Goal: Task Accomplishment & Management: Use online tool/utility

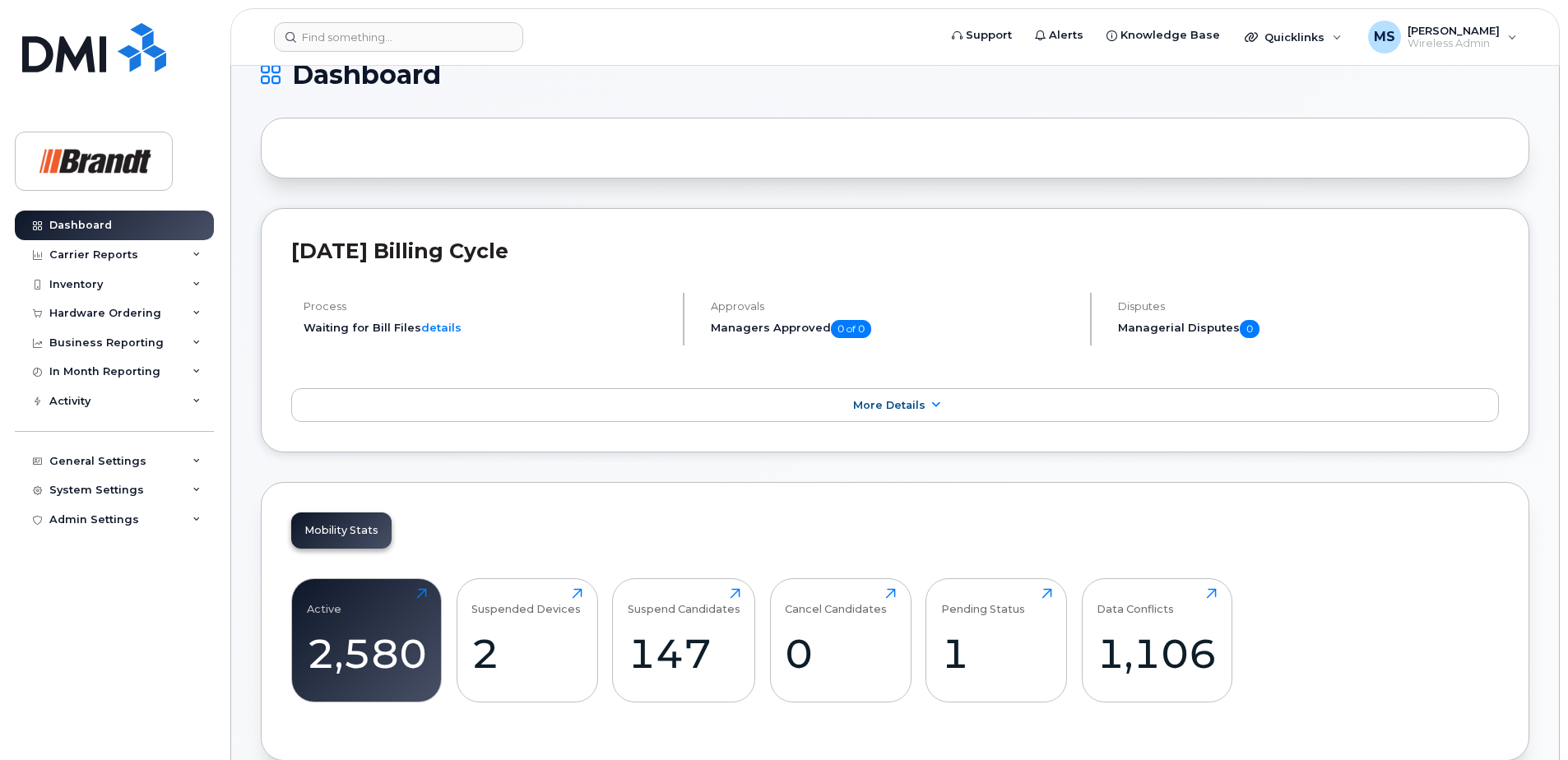
scroll to position [246, 0]
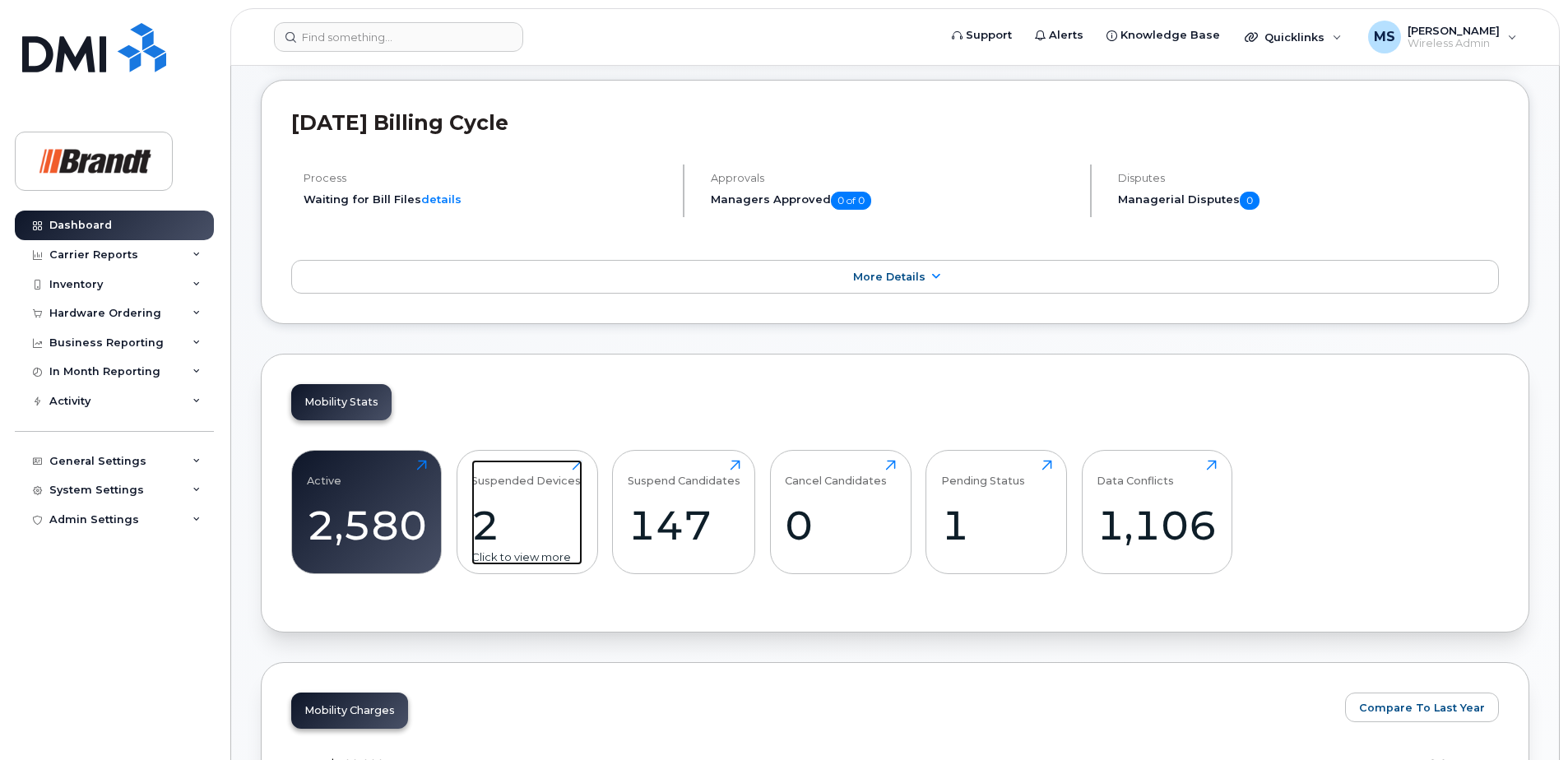
click at [521, 473] on div "Suspended Devices" at bounding box center [526, 472] width 109 height 27
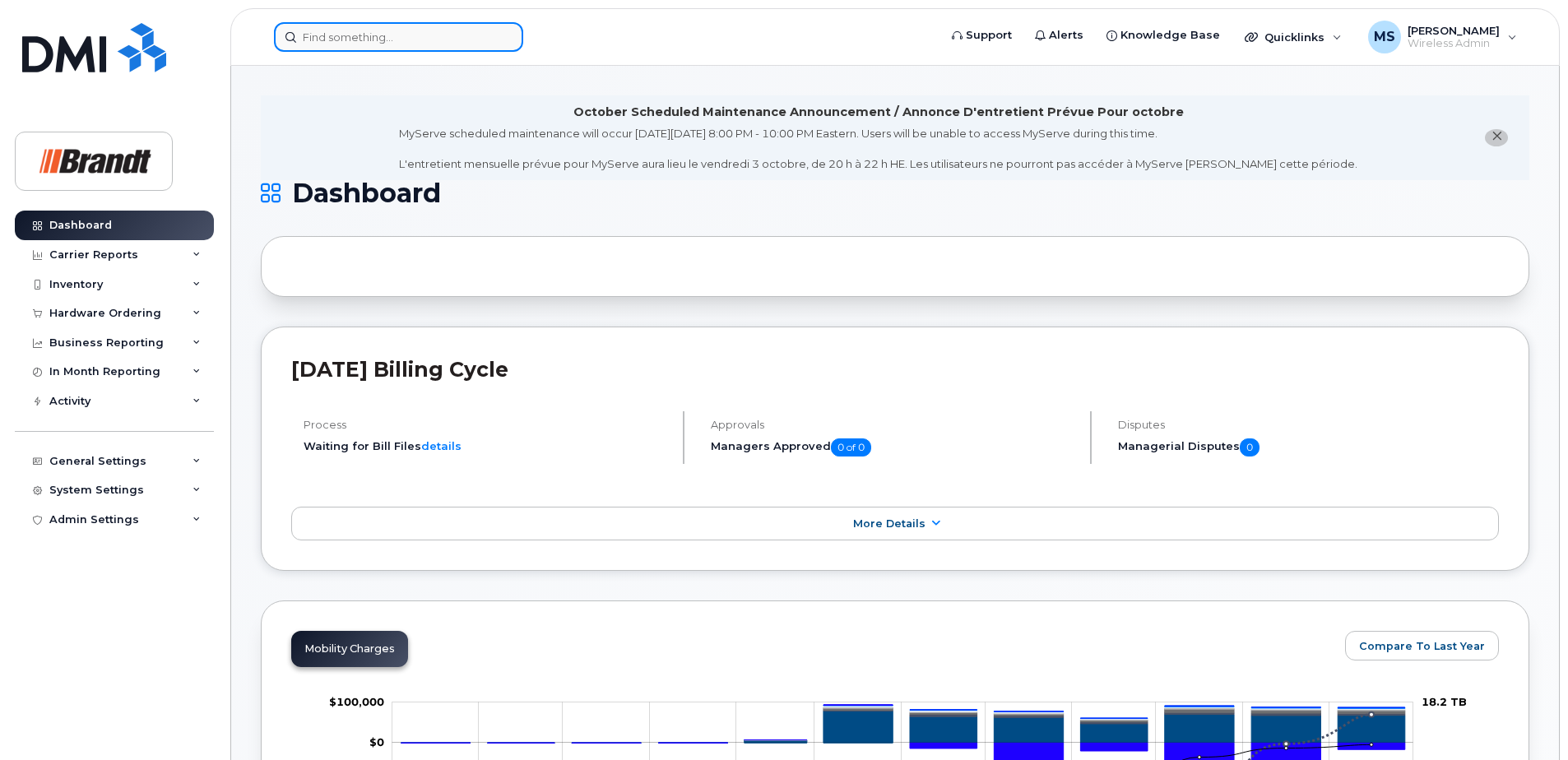
click at [424, 45] on input at bounding box center [398, 37] width 249 height 29
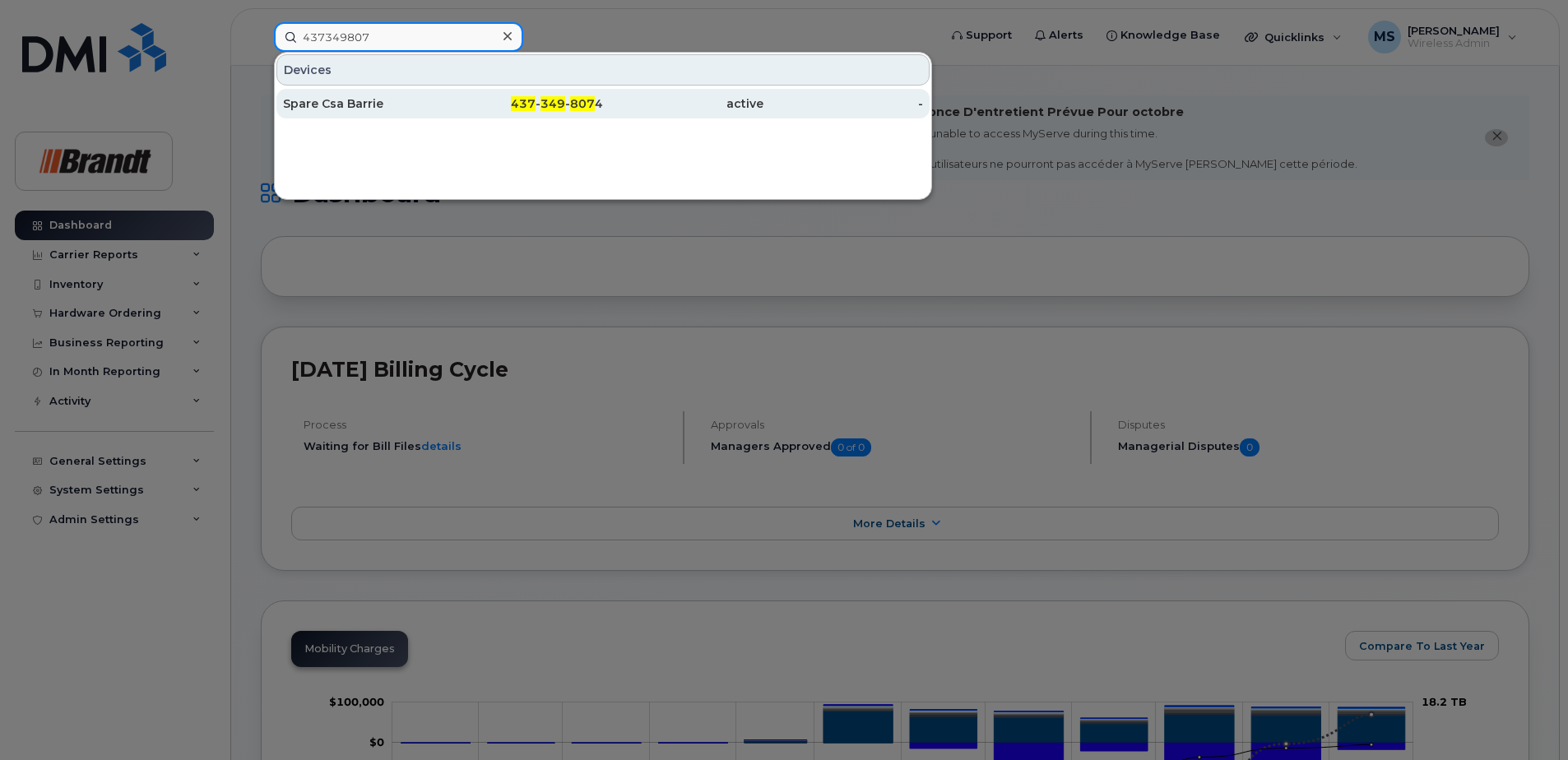
type input "437349807"
click at [573, 94] on div "437 - 349 - 807 4" at bounding box center [523, 103] width 160 height 29
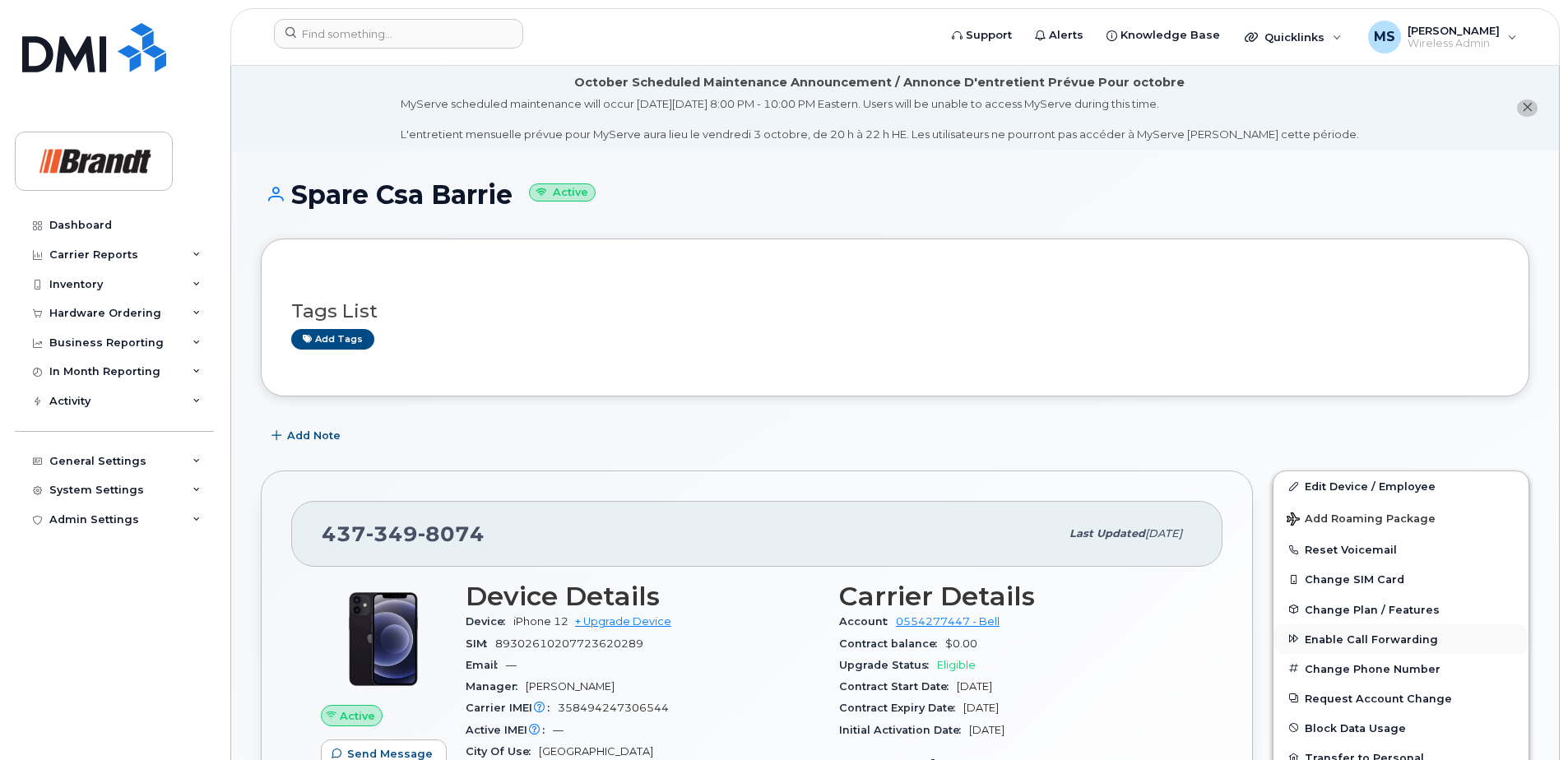
click at [1364, 639] on span "Enable Call Forwarding" at bounding box center [1371, 639] width 134 height 12
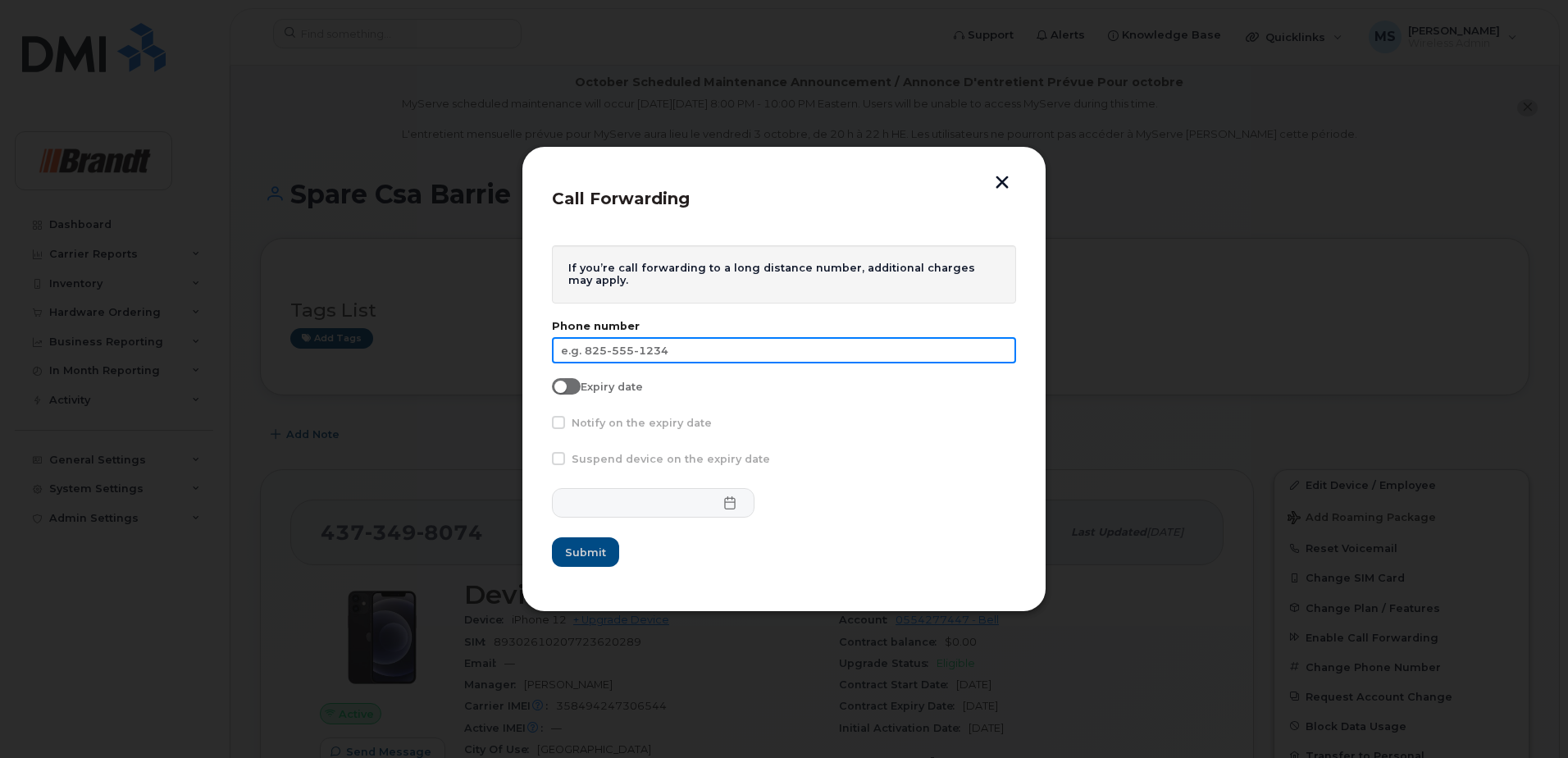
click at [845, 346] on input "text" at bounding box center [784, 350] width 464 height 27
type input "705-431-7175"
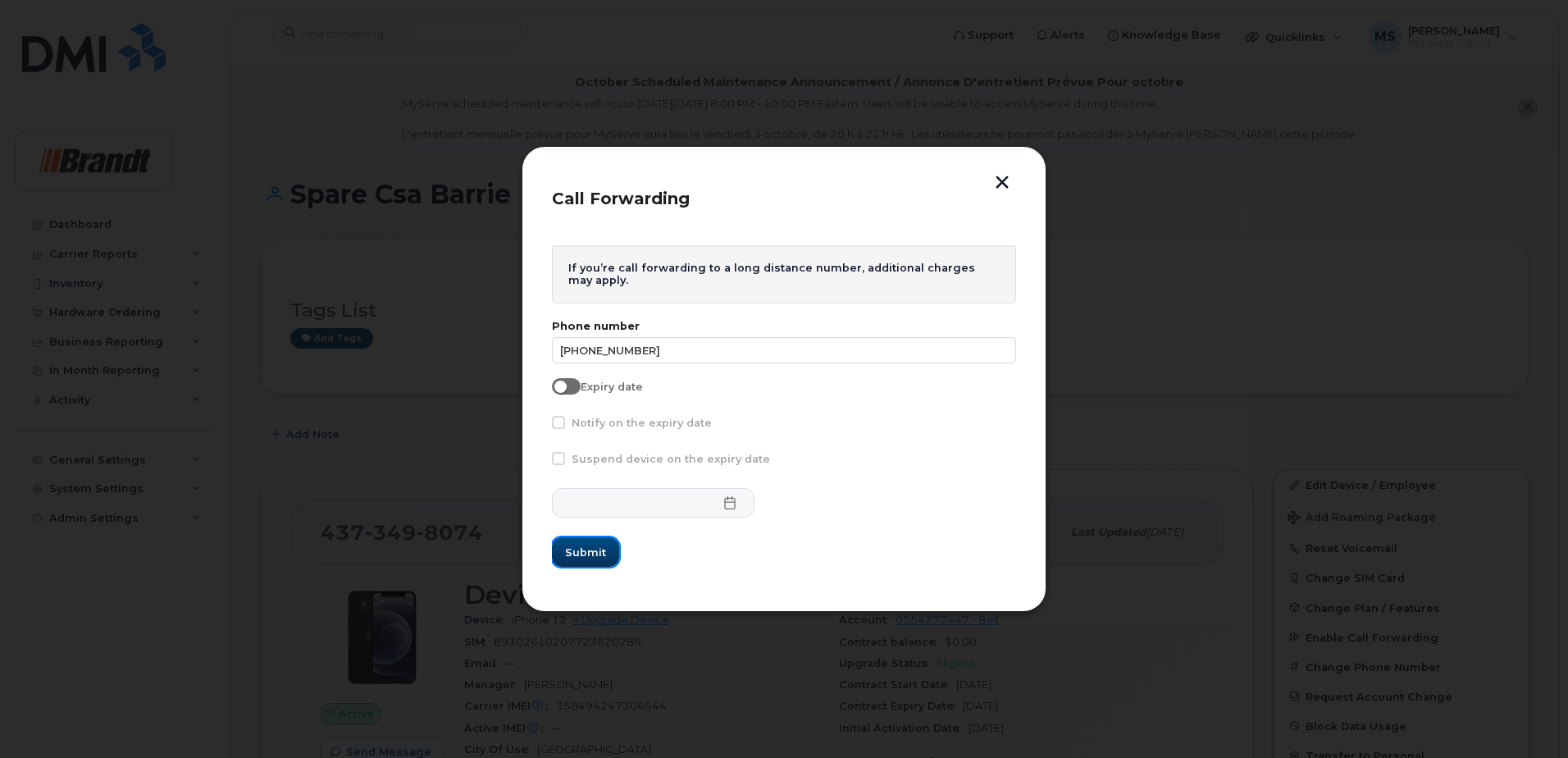
click at [589, 556] on span "Submit" at bounding box center [586, 553] width 41 height 15
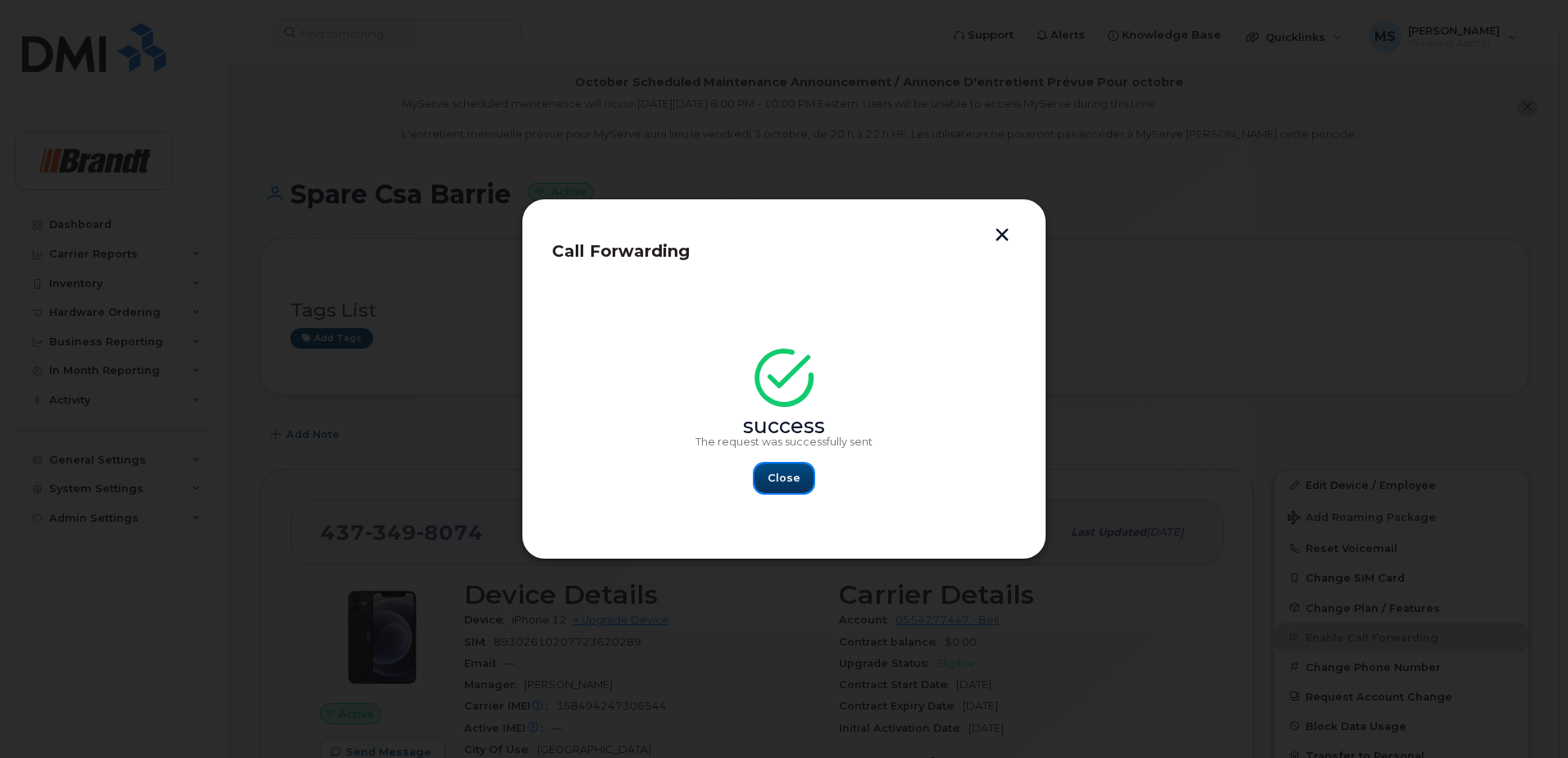
click at [798, 476] on span "Close" at bounding box center [784, 478] width 33 height 15
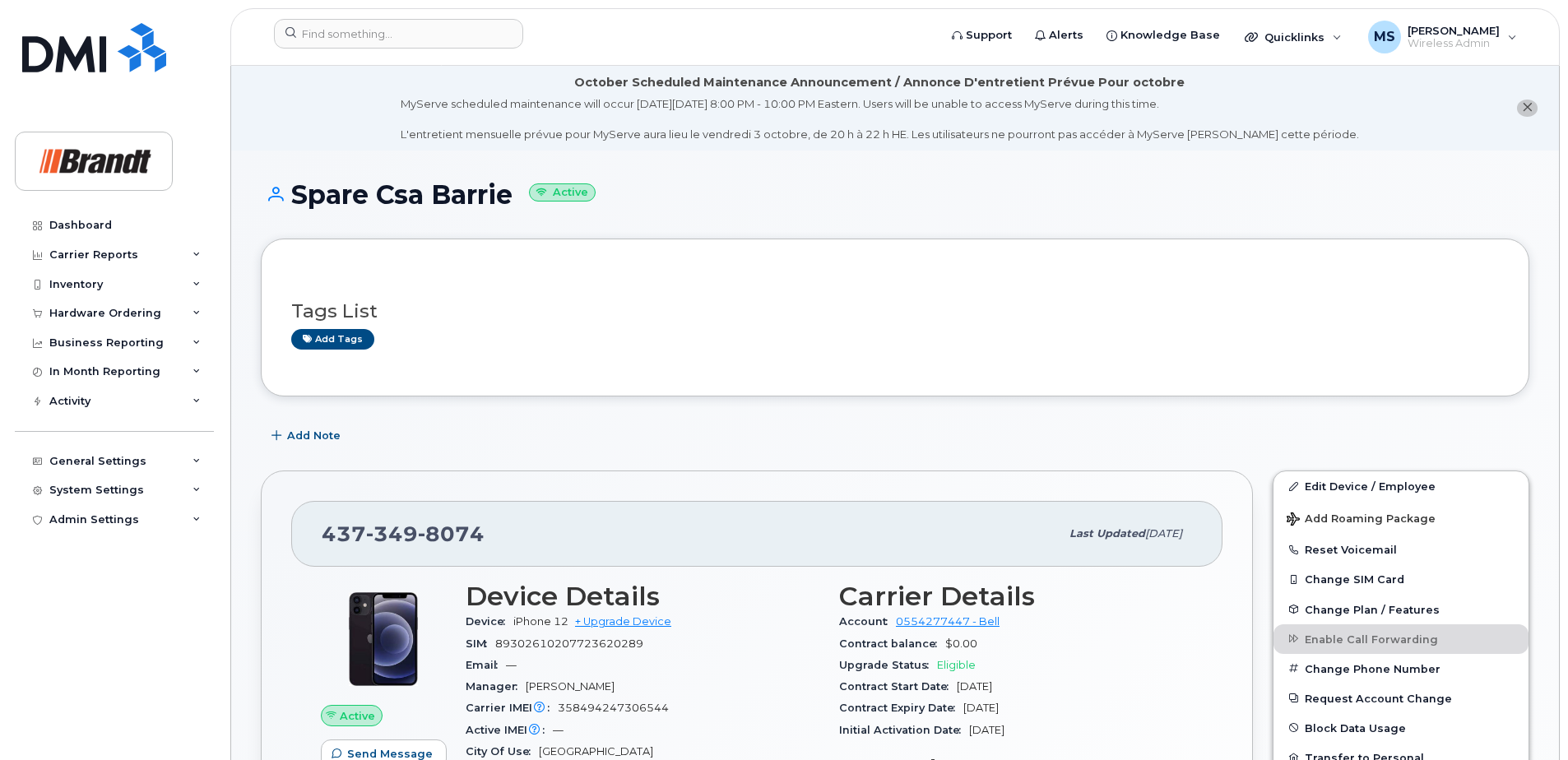
click at [406, 16] on header "Support Alerts Knowledge Base Quicklinks Suspend / Cancel Device Change SIM Car…" at bounding box center [895, 37] width 1329 height 58
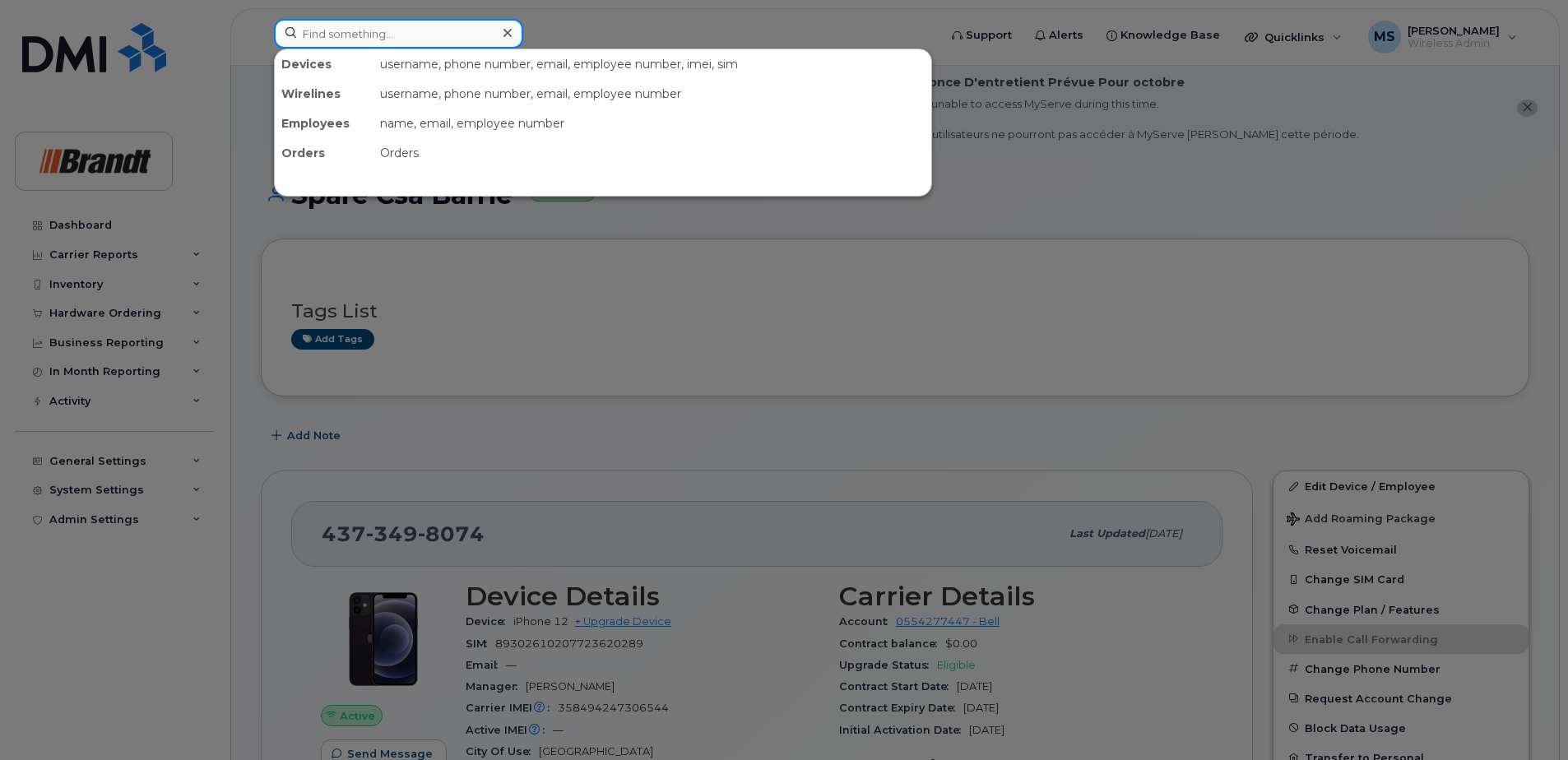
click at [397, 32] on input at bounding box center [398, 34] width 249 height 29
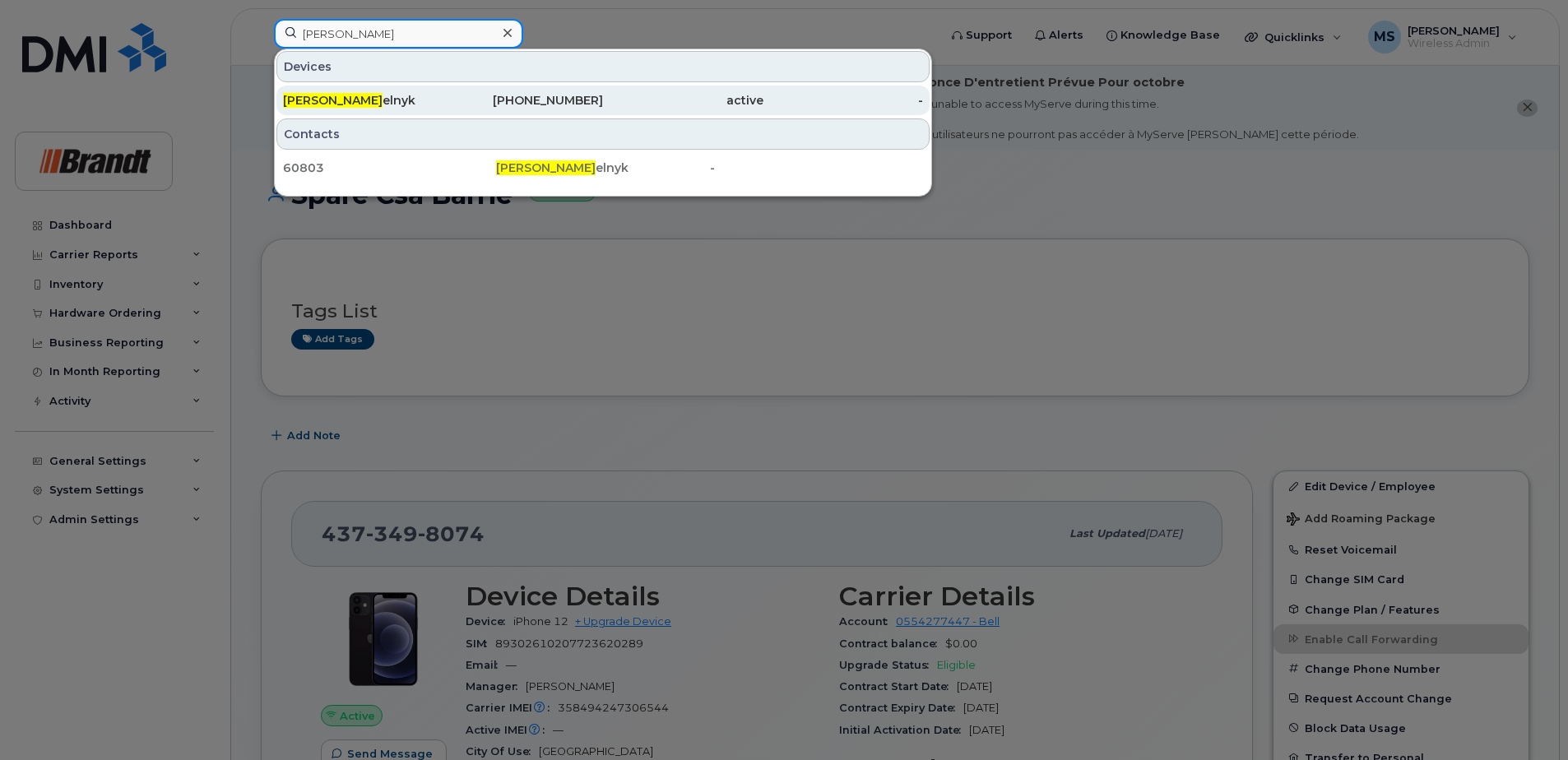
type input "bryan m"
click at [734, 107] on div "active" at bounding box center [684, 100] width 160 height 16
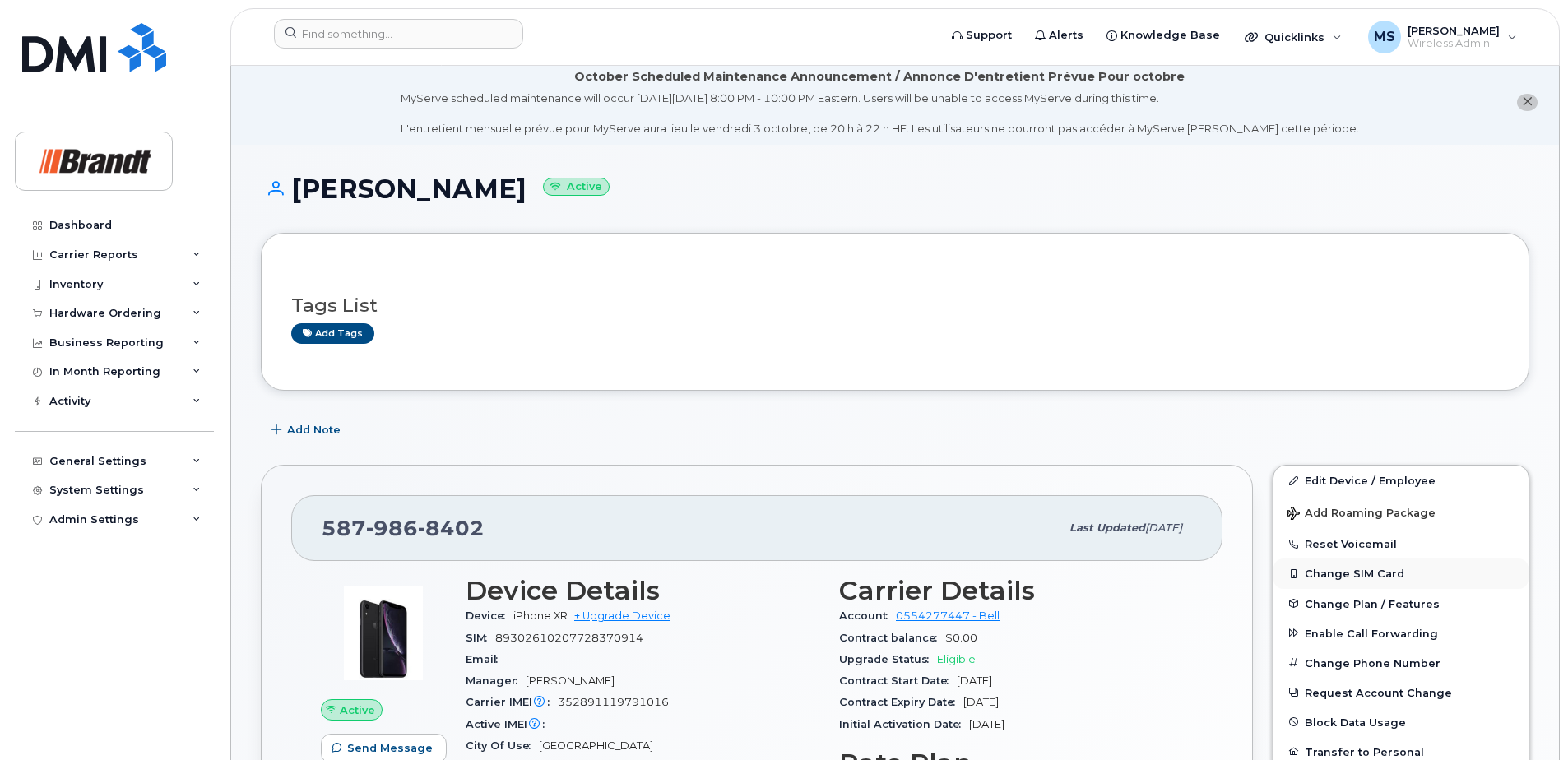
scroll to position [246, 0]
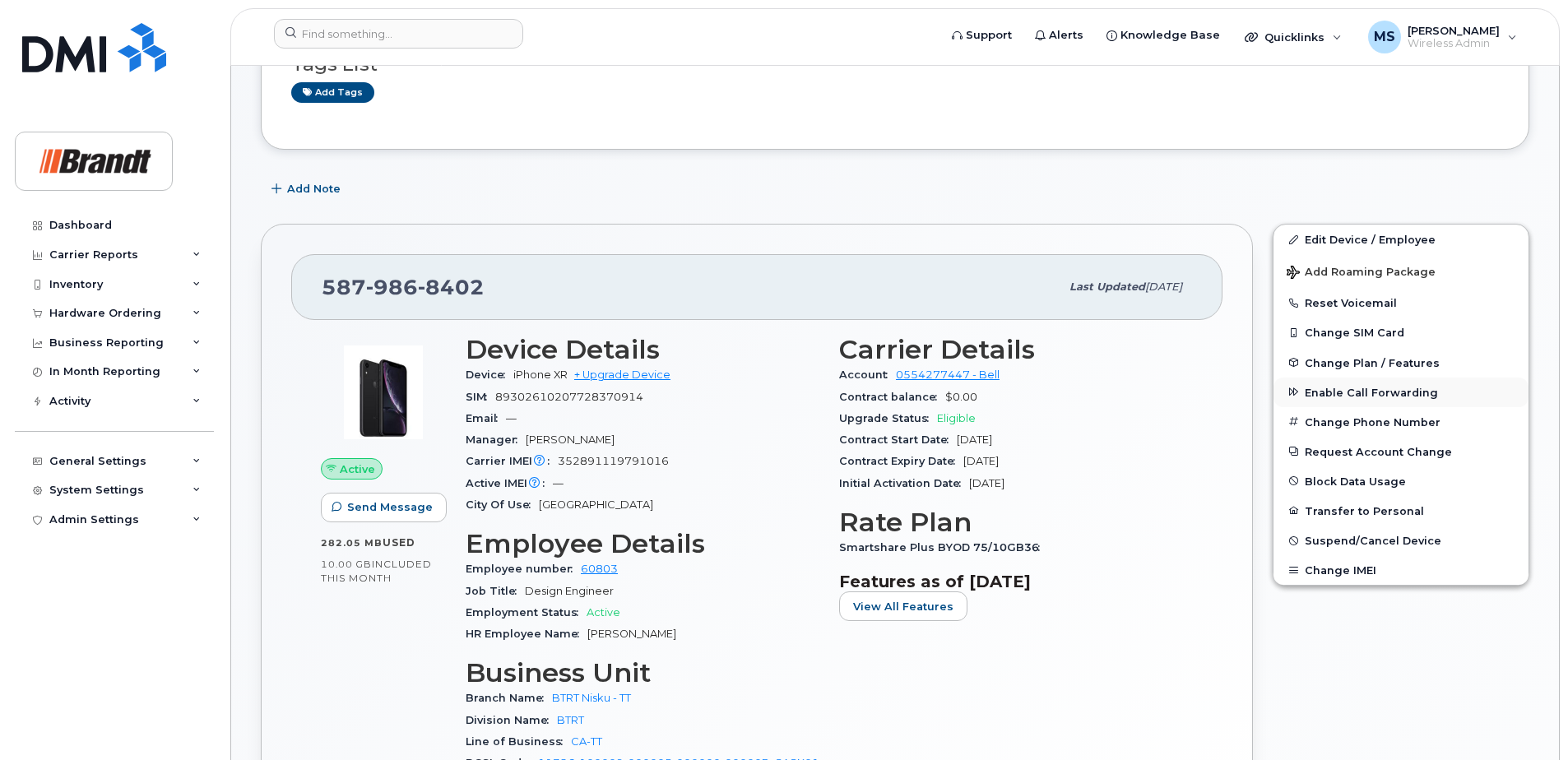
click at [1360, 393] on span "Enable Call Forwarding" at bounding box center [1371, 392] width 134 height 12
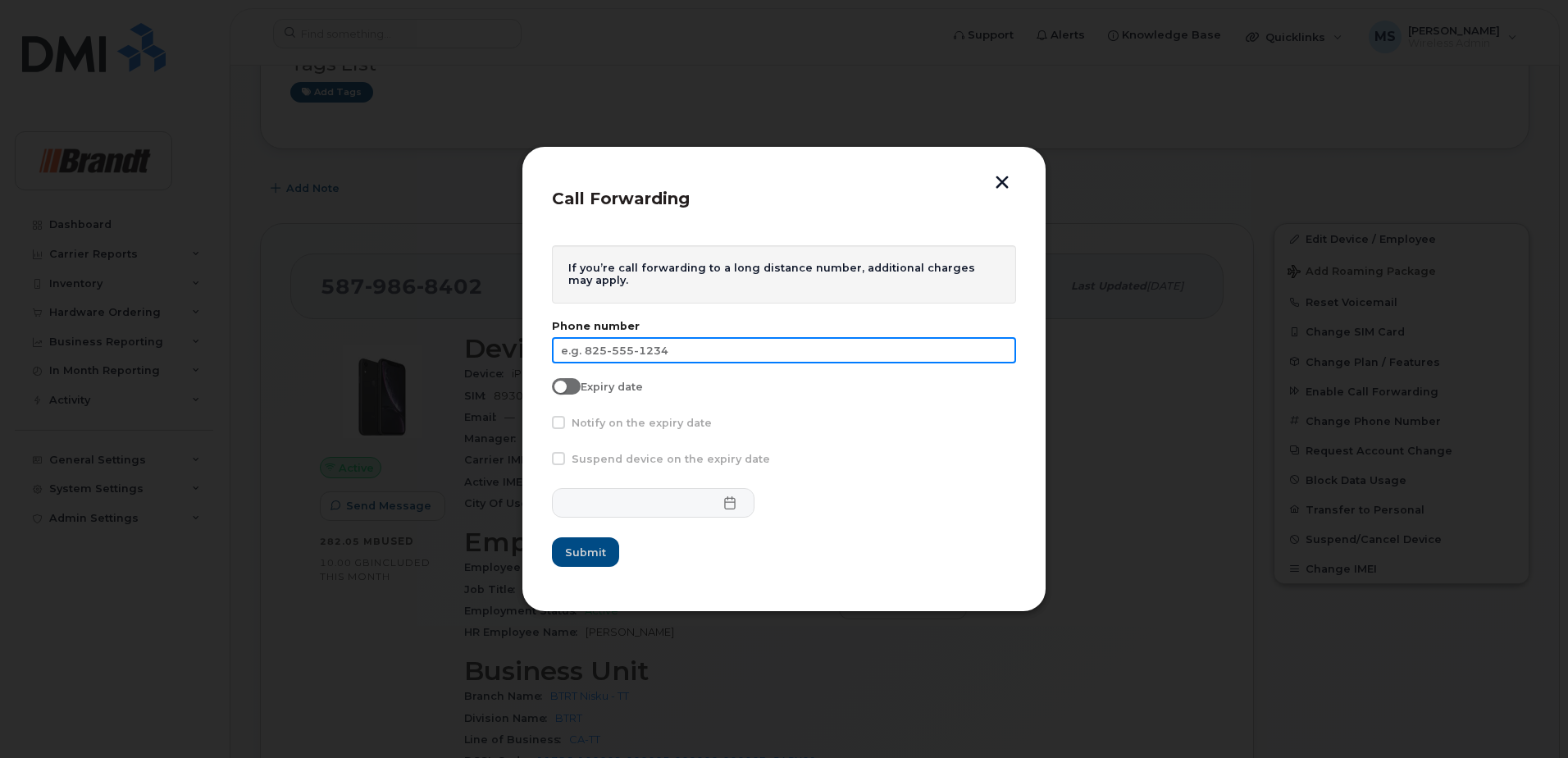
paste input "[PHONE_NUMBER]"
type input "[PHONE_NUMBER]"
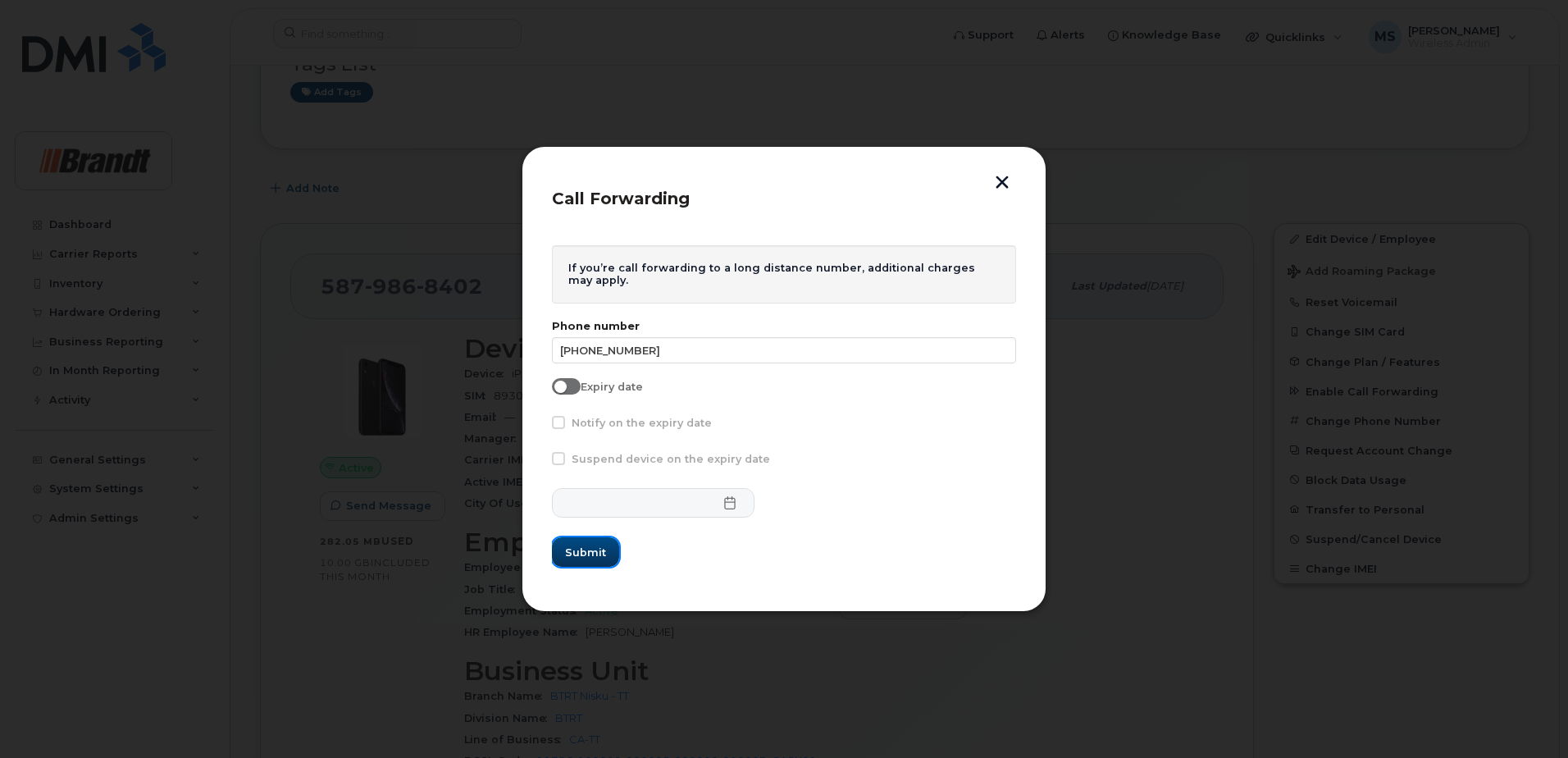
click at [601, 554] on span "Submit" at bounding box center [586, 553] width 41 height 15
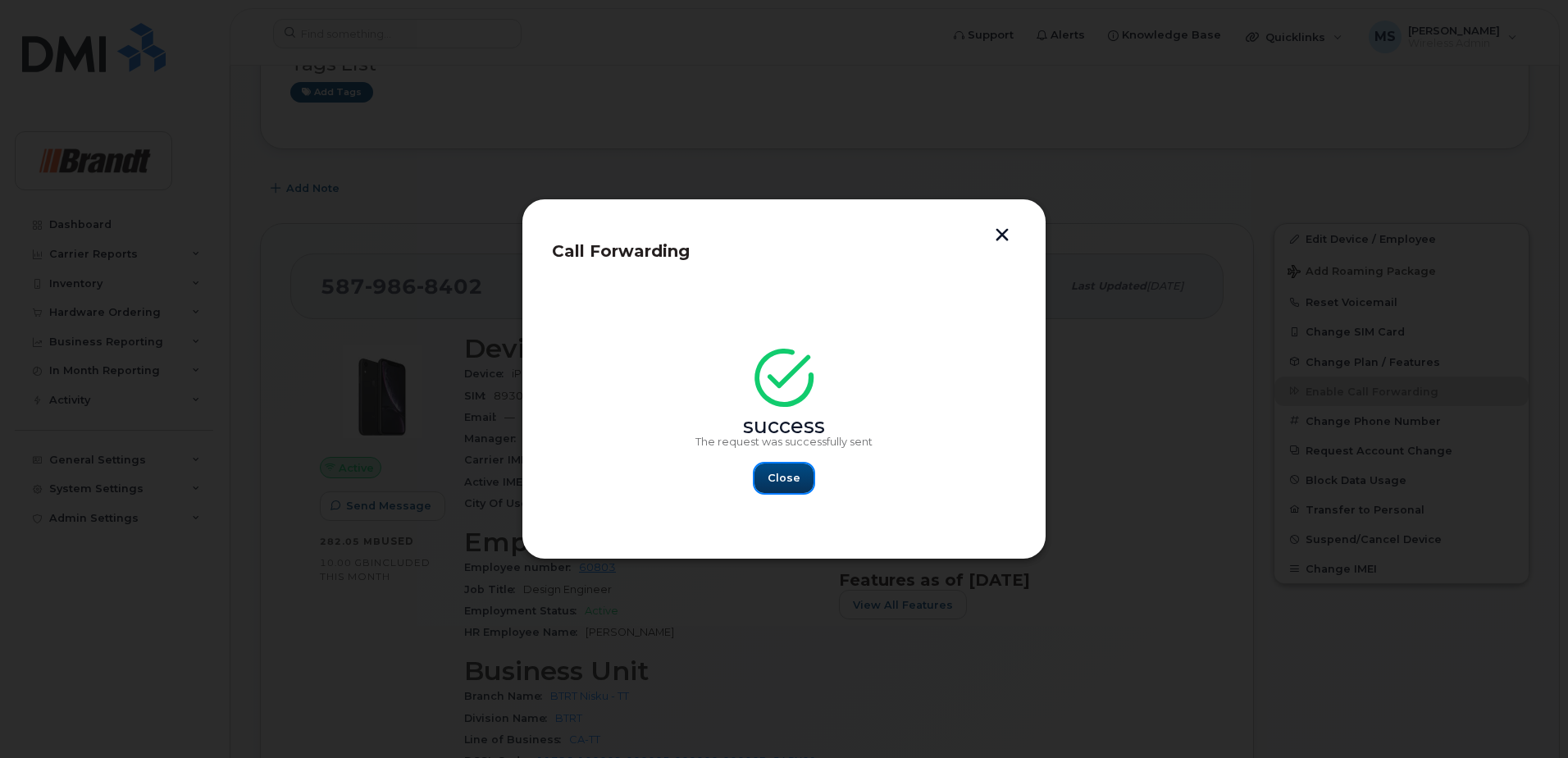
click at [796, 477] on span "Close" at bounding box center [784, 478] width 33 height 15
